Goal: Information Seeking & Learning: Learn about a topic

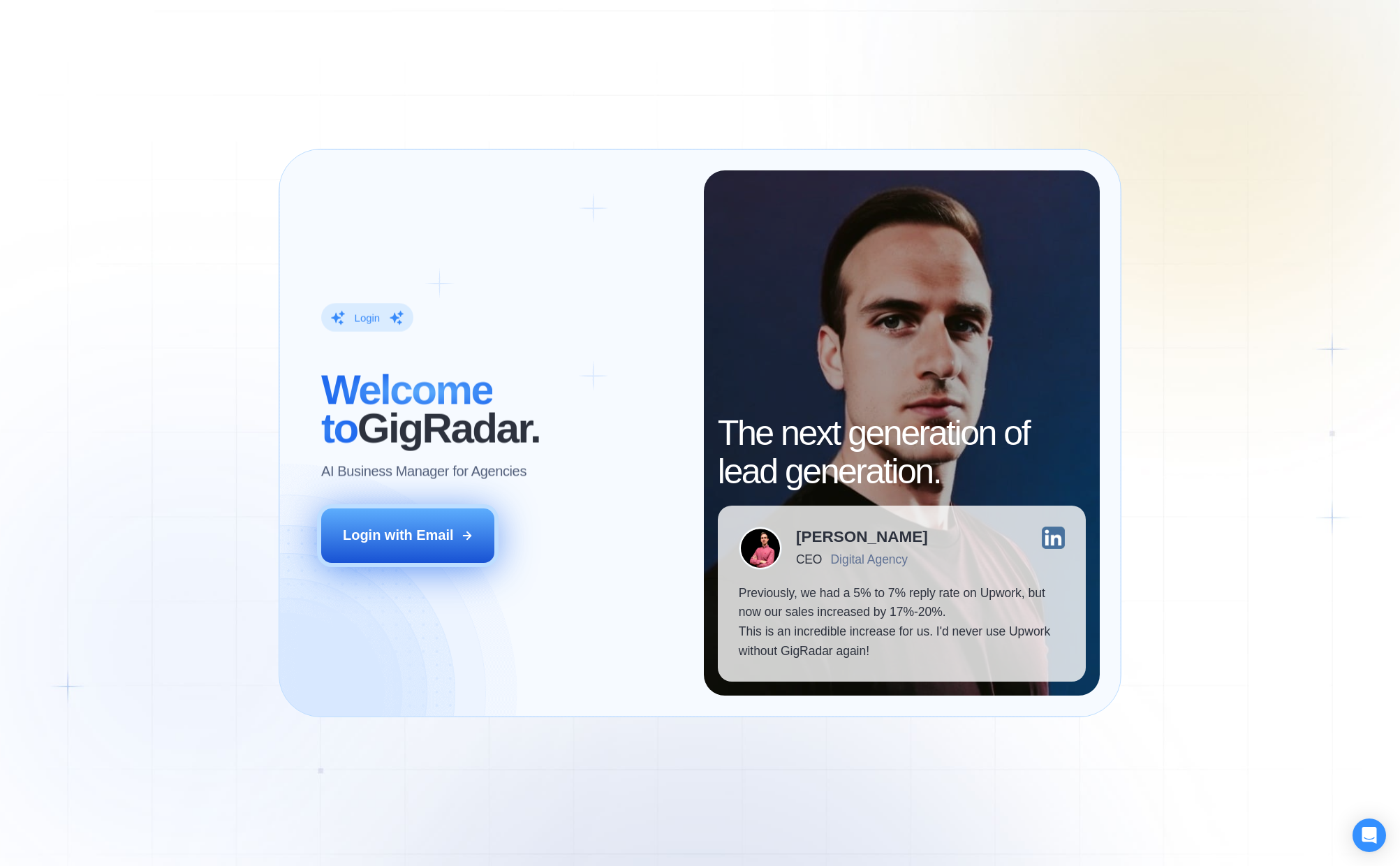
click at [451, 540] on div "Login with Email" at bounding box center [398, 535] width 111 height 19
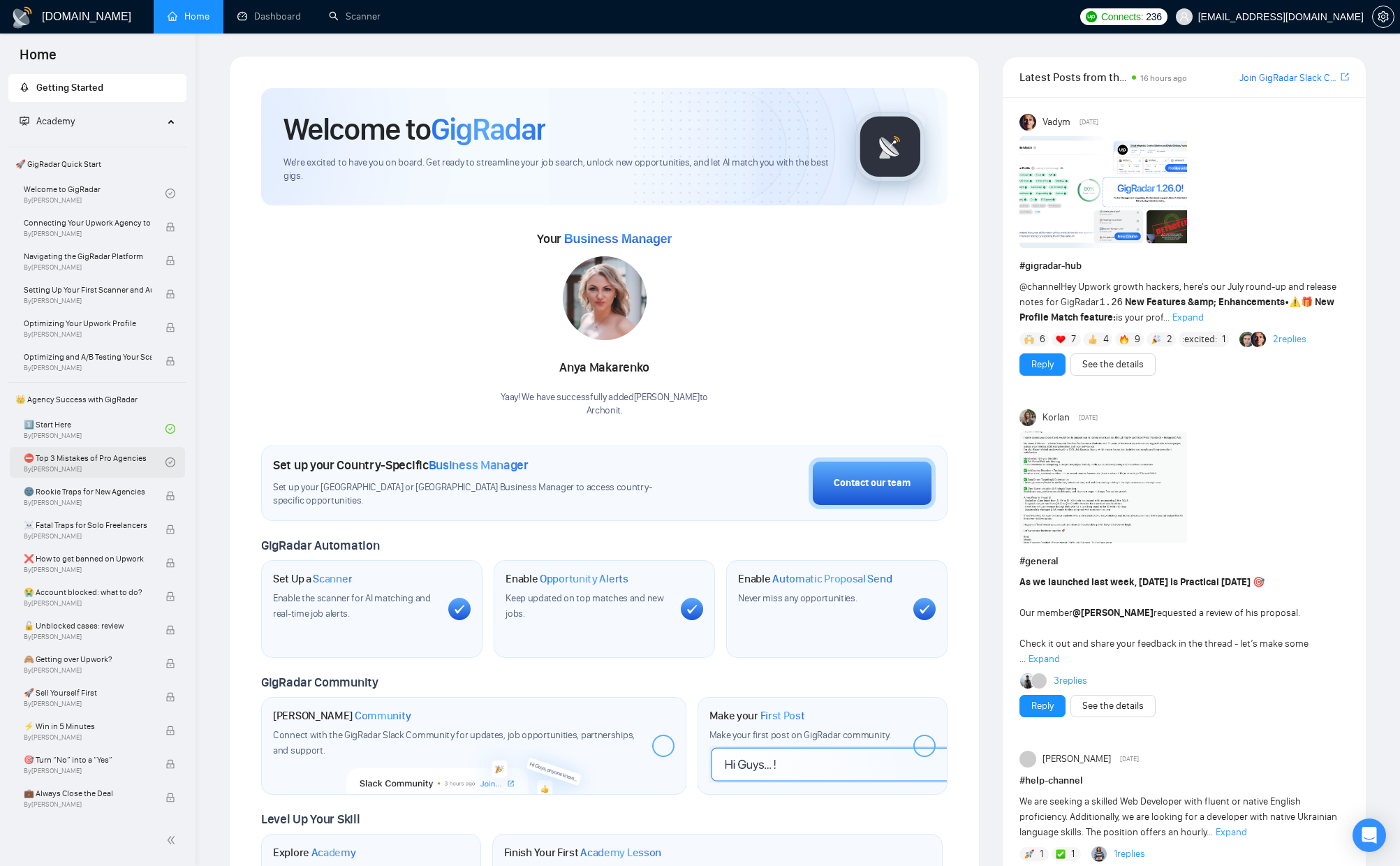
click at [76, 475] on link "⛔ Top 3 Mistakes of Pro Agencies By Vadym Ovcharenko" at bounding box center [94, 462] width 142 height 31
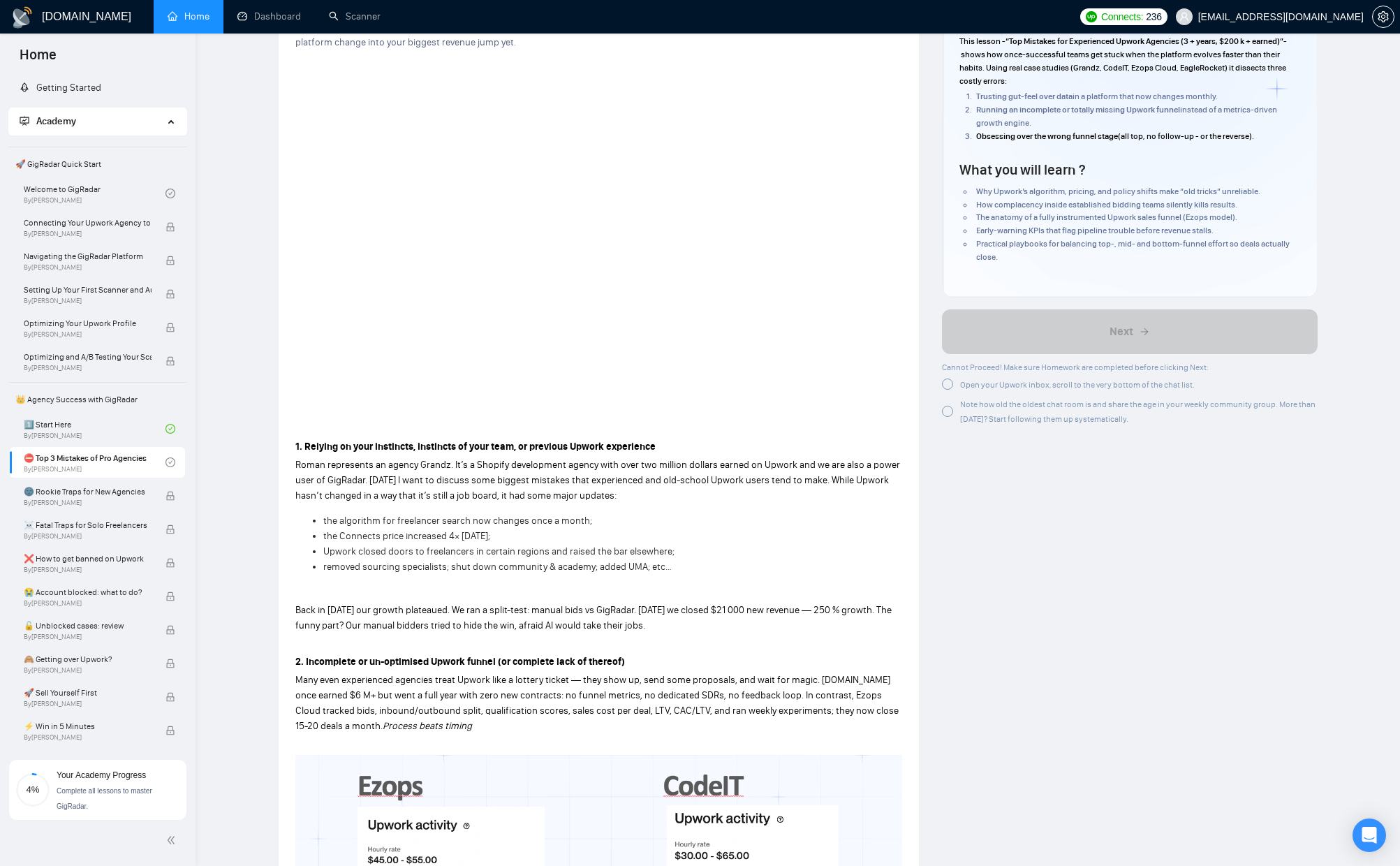
scroll to position [39, 0]
